Goal: Transaction & Acquisition: Purchase product/service

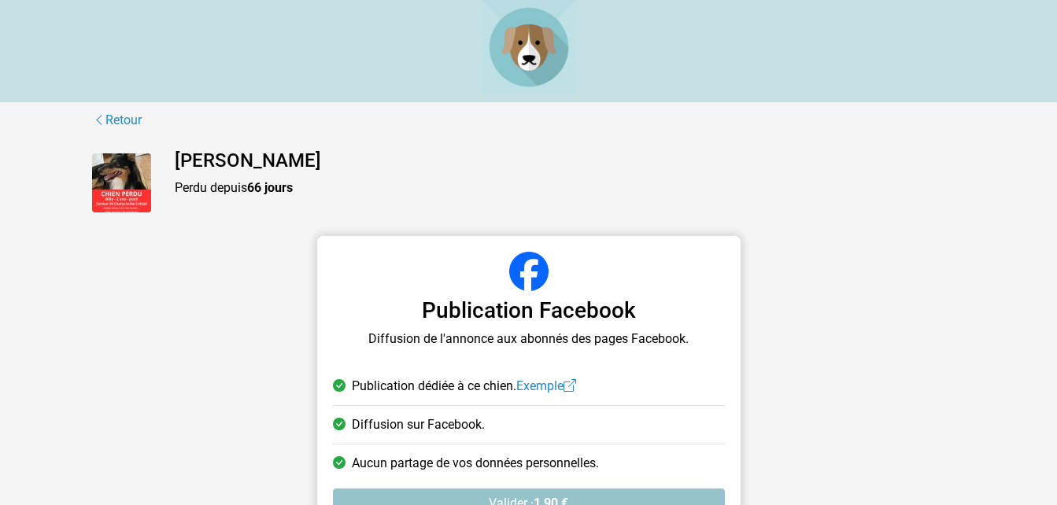
click at [117, 184] on img at bounding box center [121, 182] width 59 height 59
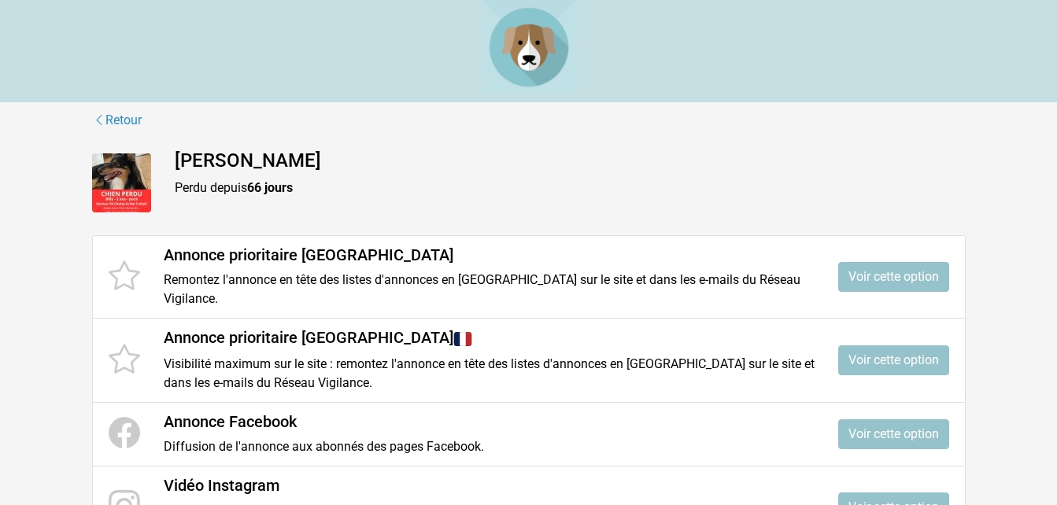
click at [298, 183] on p "Perdu depuis 66 jours" at bounding box center [570, 188] width 791 height 19
